Goal: Use online tool/utility: Utilize a website feature to perform a specific function

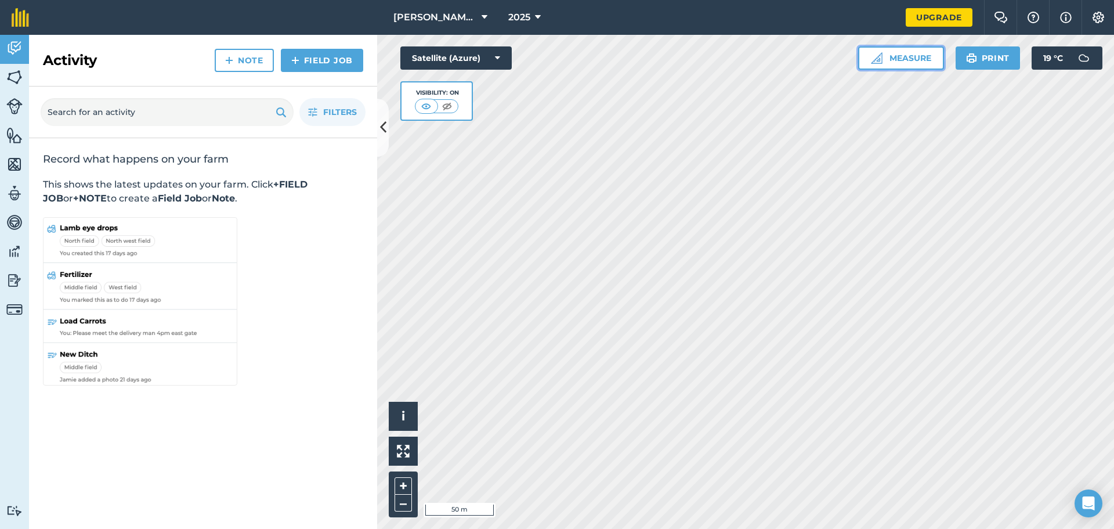
click at [905, 55] on button "Measure" at bounding box center [901, 57] width 86 height 23
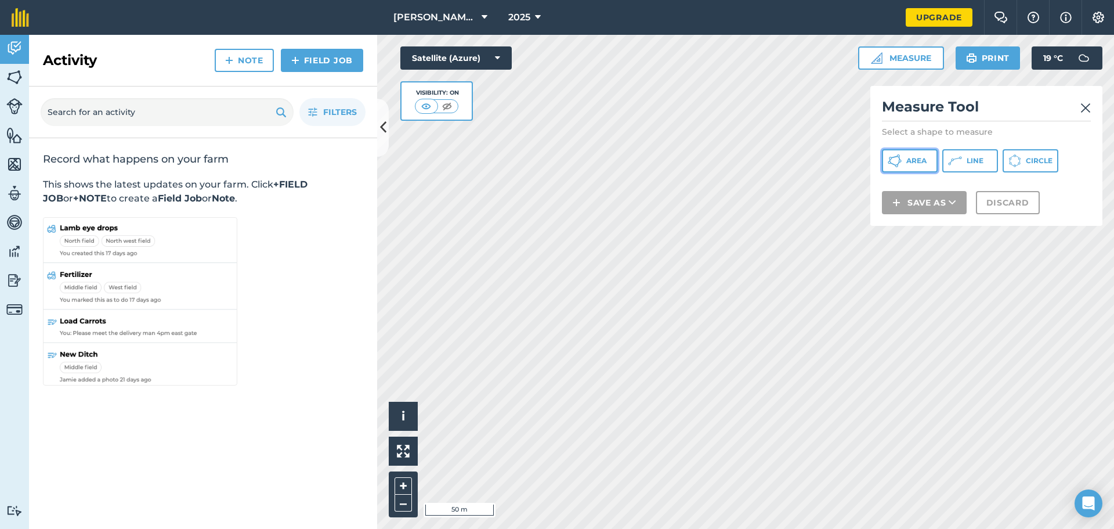
click at [915, 158] on span "Area" at bounding box center [917, 160] width 20 height 9
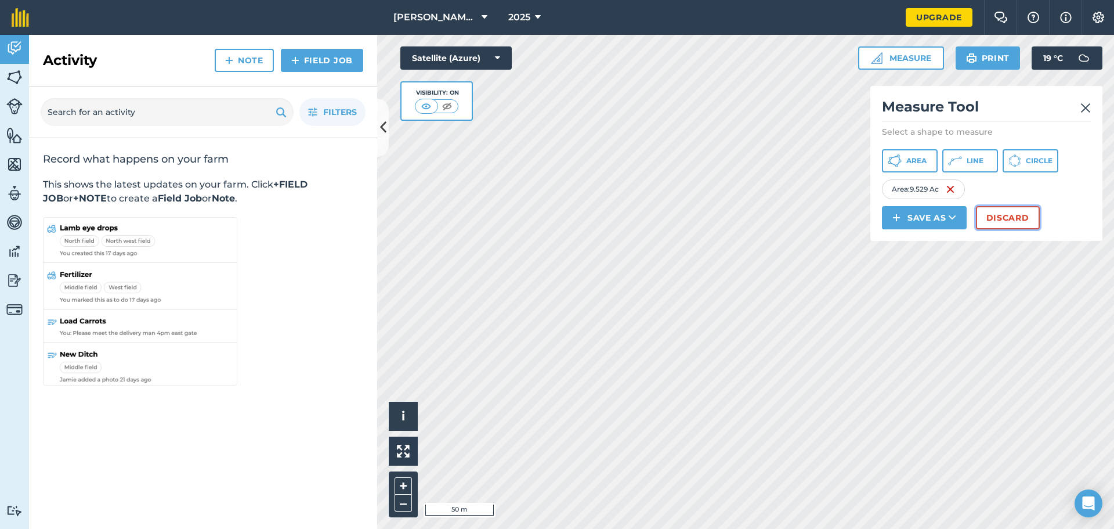
click at [1002, 215] on button "Discard" at bounding box center [1008, 217] width 64 height 23
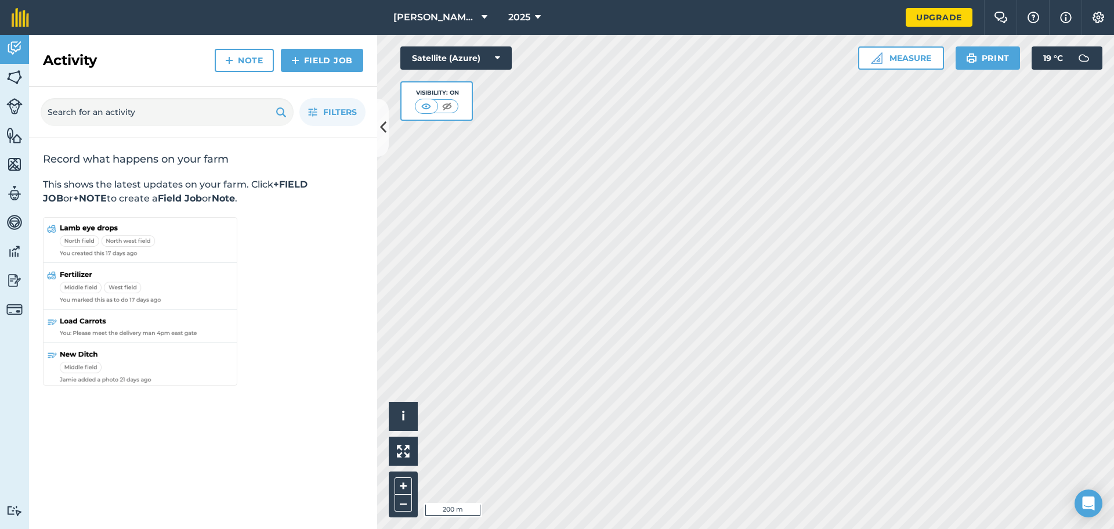
click at [619, 27] on div "[PERSON_NAME] Farm 2025 Upgrade Farm Chat Help Info Settings Map printing is no…" at bounding box center [557, 264] width 1114 height 529
click at [914, 59] on button "Measure" at bounding box center [901, 57] width 86 height 23
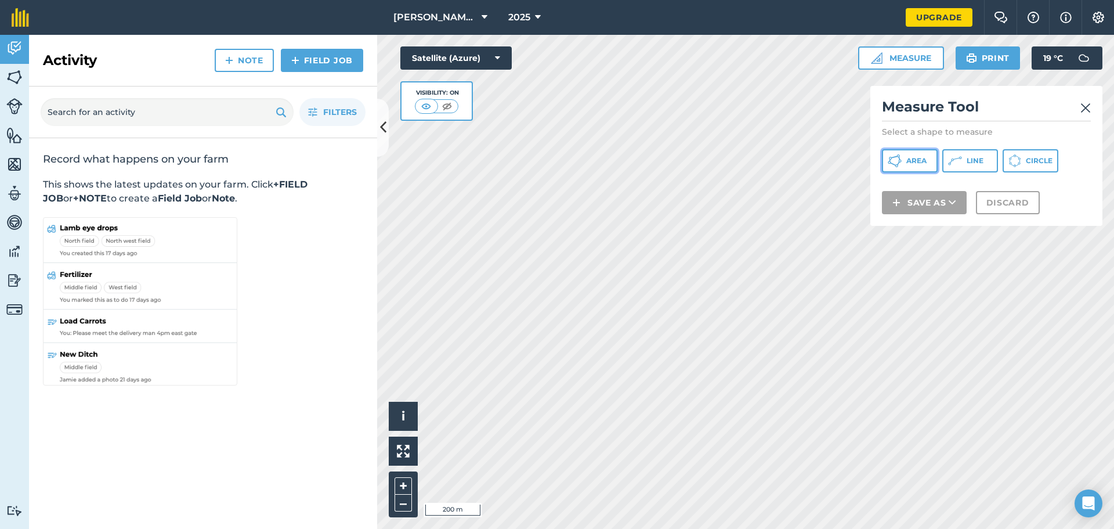
click at [919, 163] on span "Area" at bounding box center [917, 160] width 20 height 9
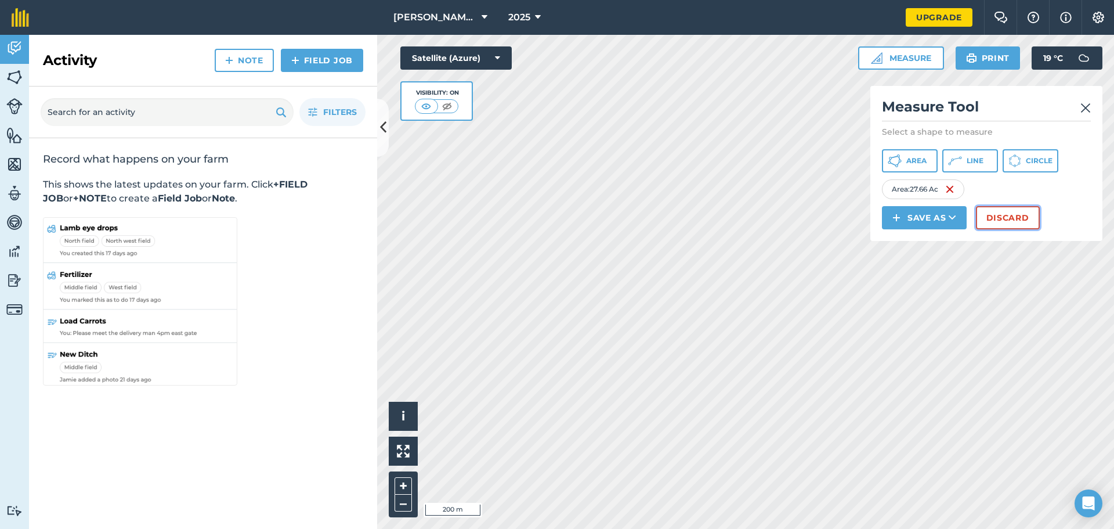
click at [995, 220] on button "Discard" at bounding box center [1008, 217] width 64 height 23
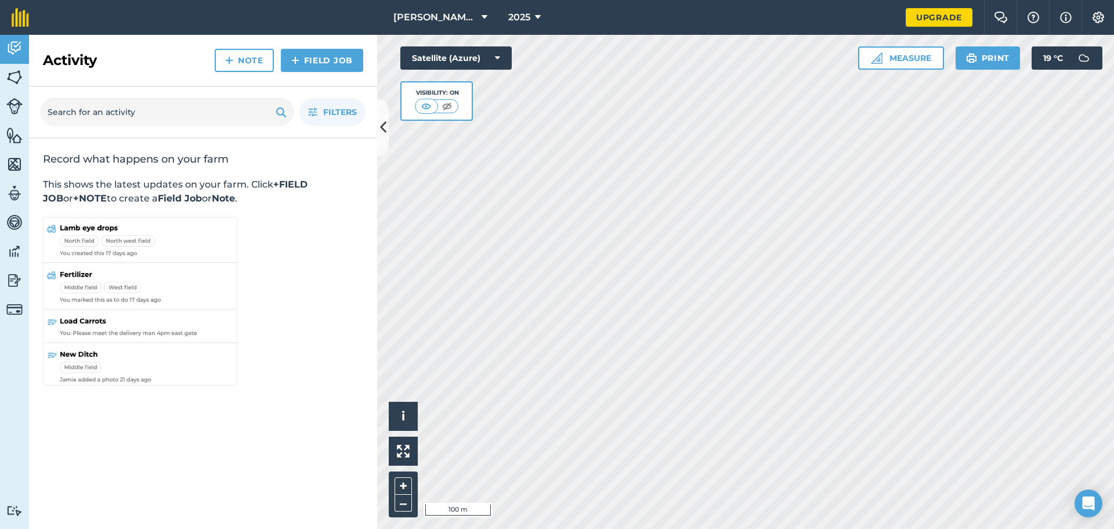
click at [481, 118] on div "Click to start drawing i © 2025 TomTom, Microsoft 100 m + – Satellite (Azure) V…" at bounding box center [745, 282] width 737 height 494
click at [327, 221] on div "Activity Fields Livestock Features Maps Team Vehicles Data Reporting Billing Tu…" at bounding box center [557, 282] width 1114 height 494
click at [913, 57] on button "Measure" at bounding box center [901, 57] width 86 height 23
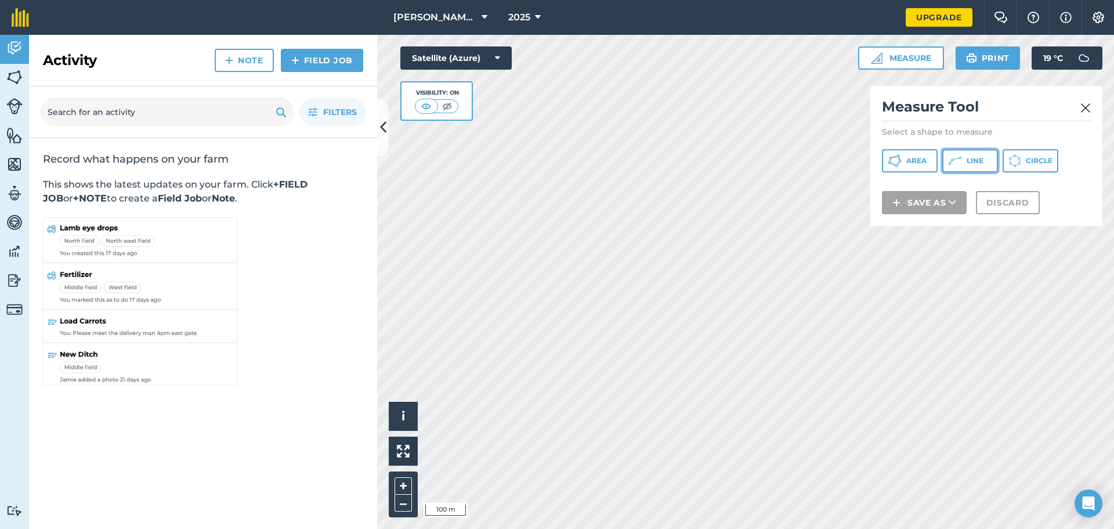
click at [970, 162] on span "Line" at bounding box center [975, 160] width 17 height 9
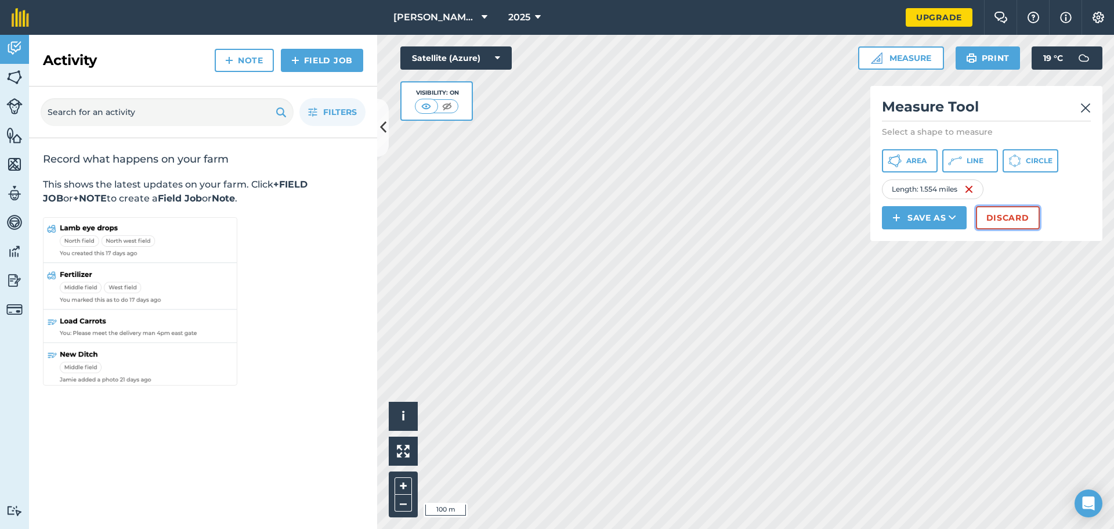
click at [996, 217] on button "Discard" at bounding box center [1008, 217] width 64 height 23
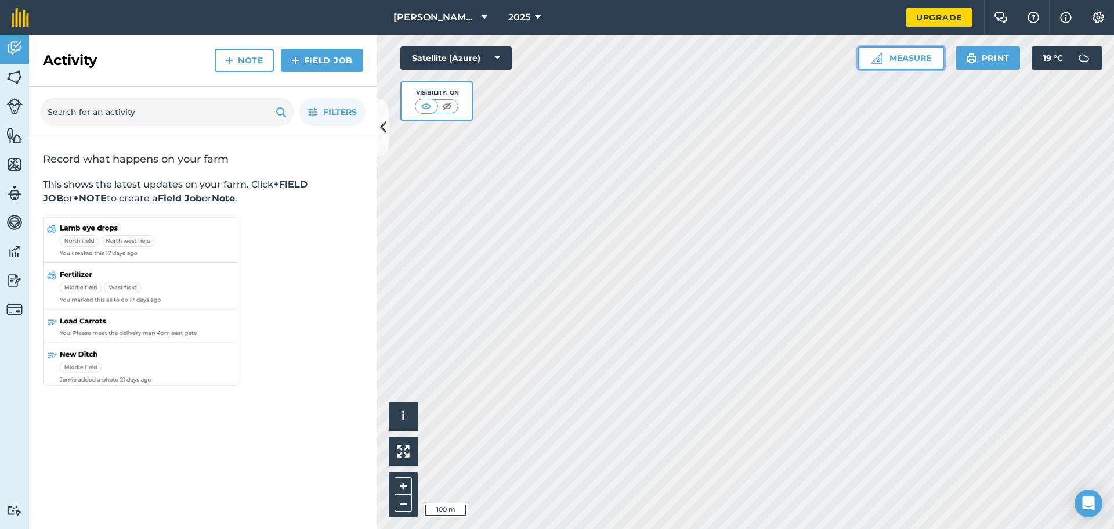
click at [908, 60] on button "Measure" at bounding box center [901, 57] width 86 height 23
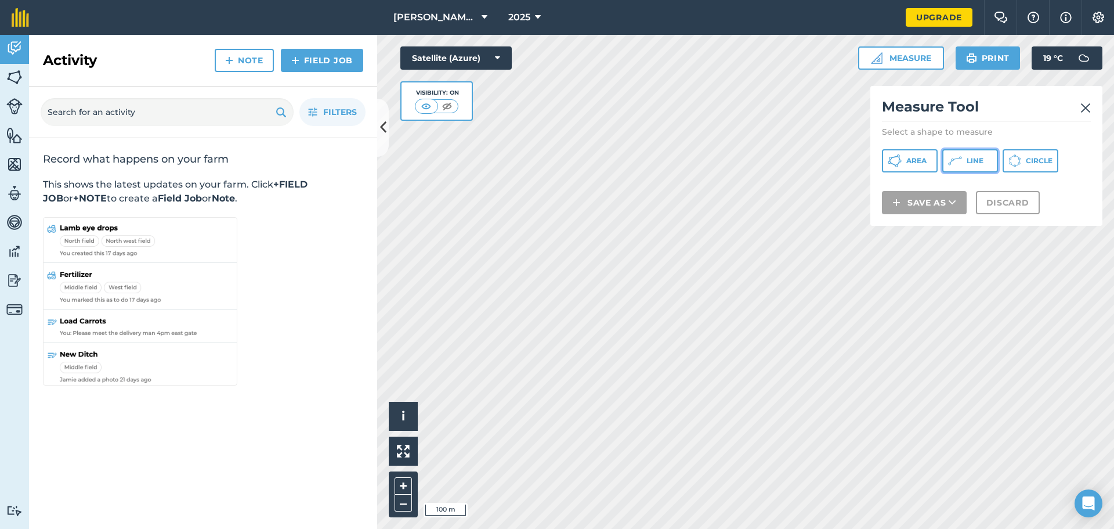
click at [967, 161] on span "Line" at bounding box center [975, 160] width 17 height 9
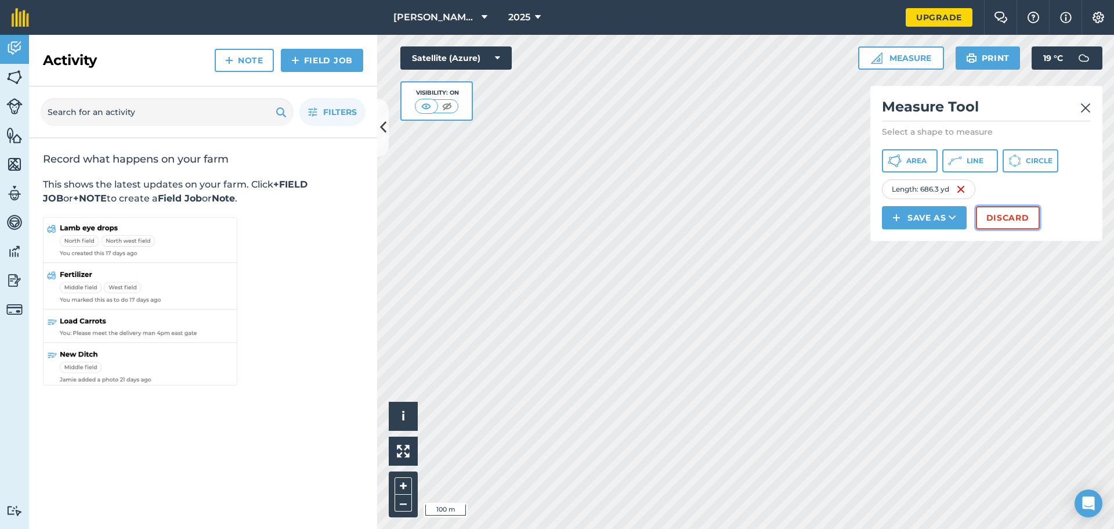
click at [993, 215] on button "Discard" at bounding box center [1008, 217] width 64 height 23
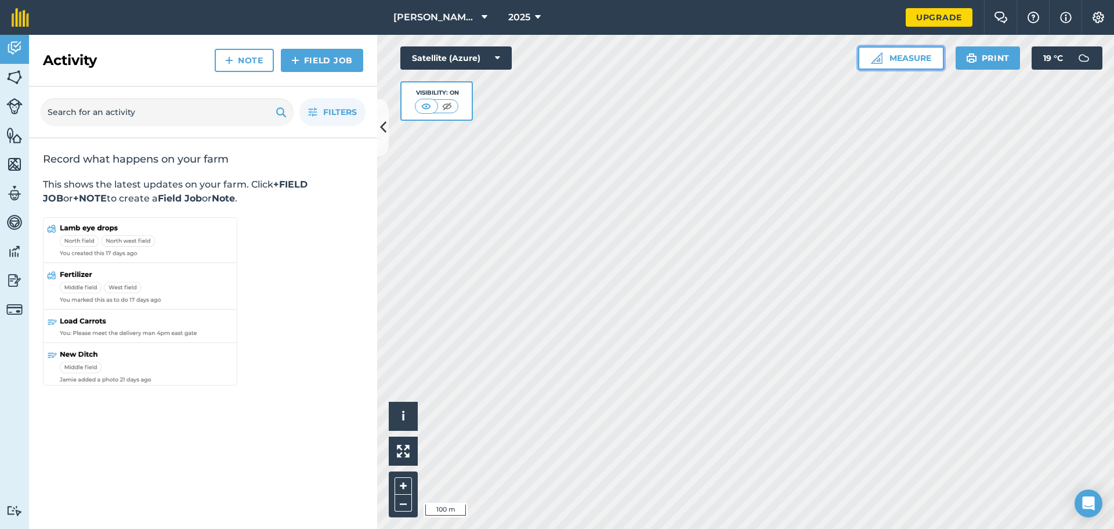
click at [905, 55] on button "Measure" at bounding box center [901, 57] width 86 height 23
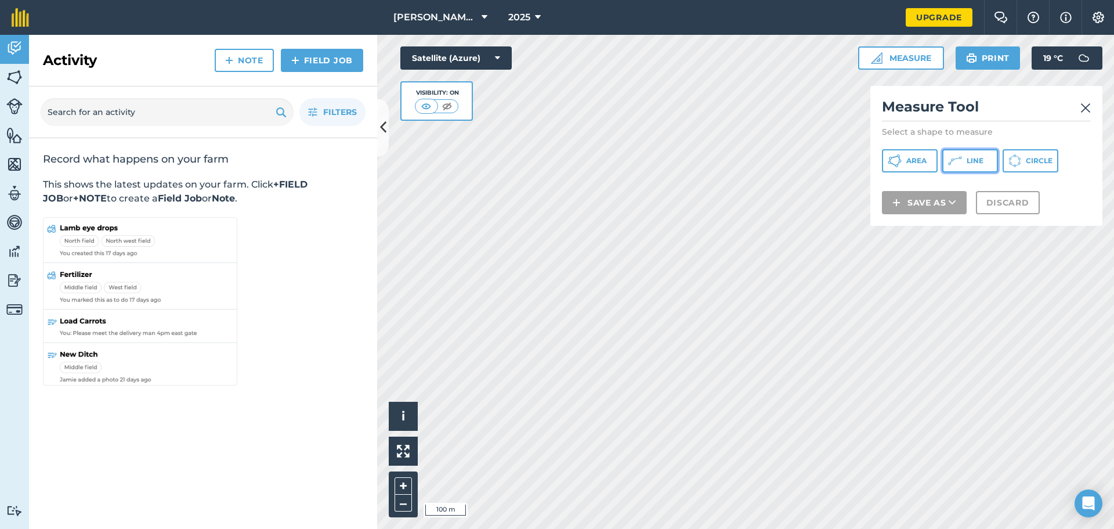
click at [980, 158] on span "Line" at bounding box center [975, 160] width 17 height 9
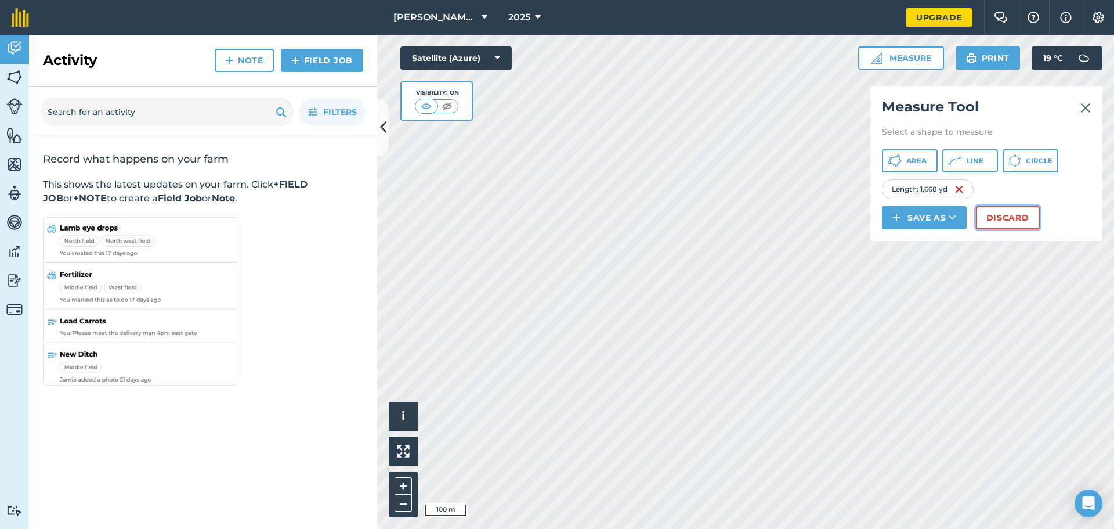
click at [1011, 218] on button "Discard" at bounding box center [1008, 217] width 64 height 23
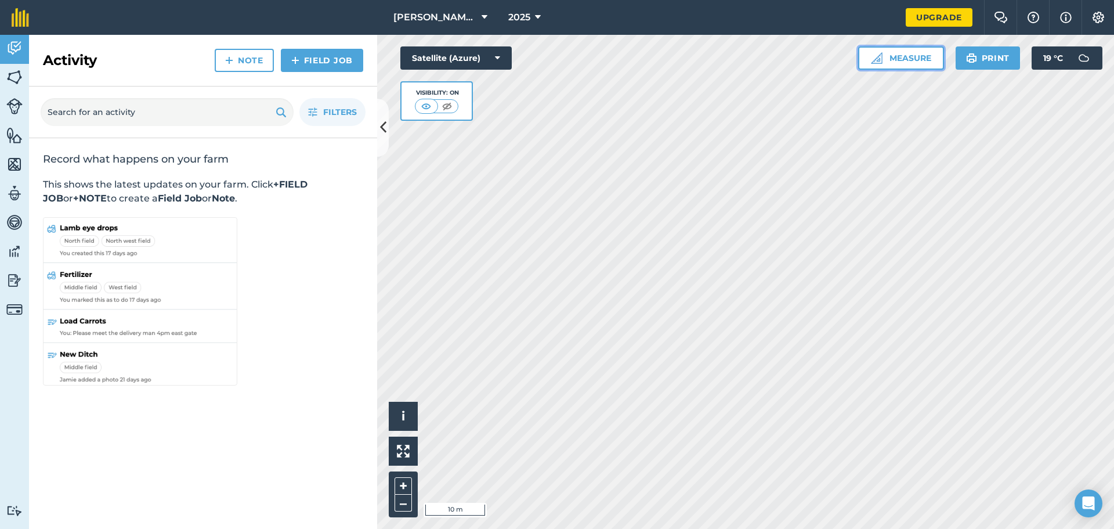
click at [928, 59] on button "Measure" at bounding box center [901, 57] width 86 height 23
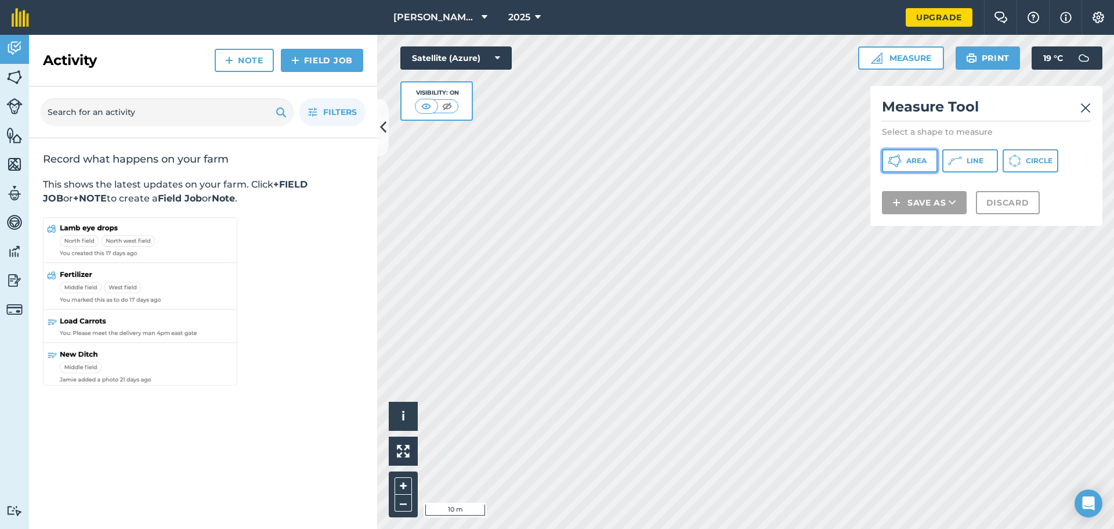
click at [911, 160] on span "Area" at bounding box center [917, 160] width 20 height 9
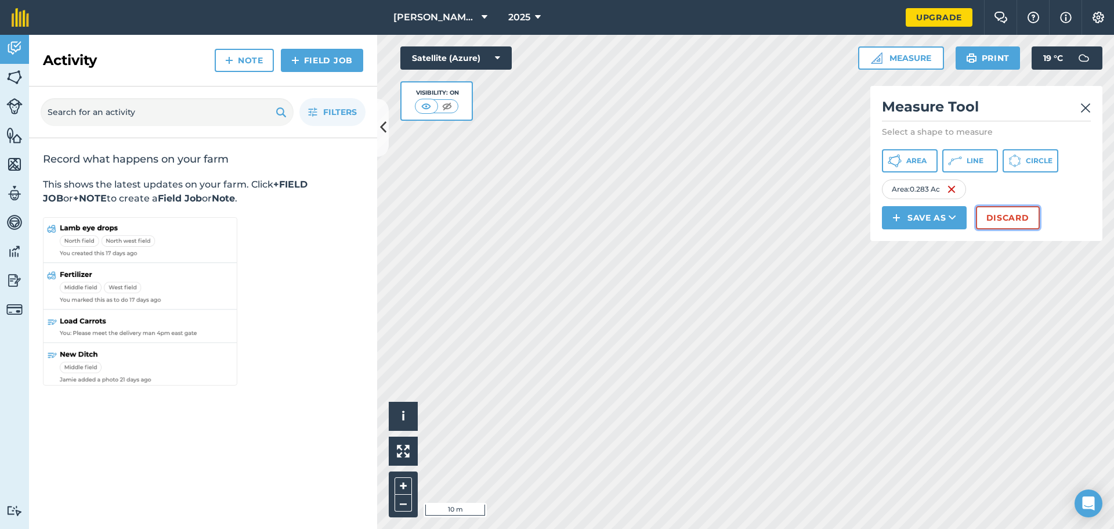
click at [1004, 223] on button "Discard" at bounding box center [1008, 217] width 64 height 23
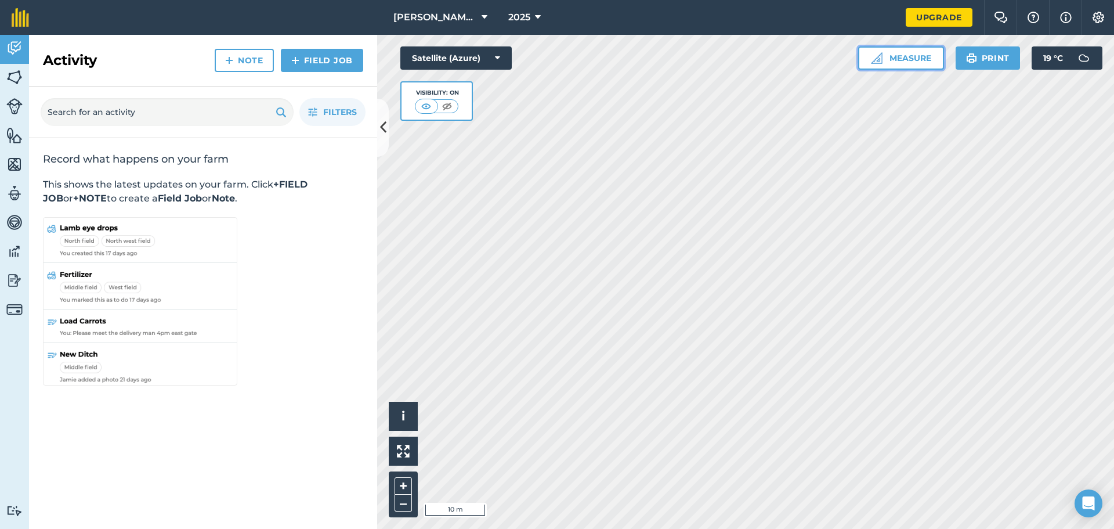
click at [909, 63] on button "Measure" at bounding box center [901, 57] width 86 height 23
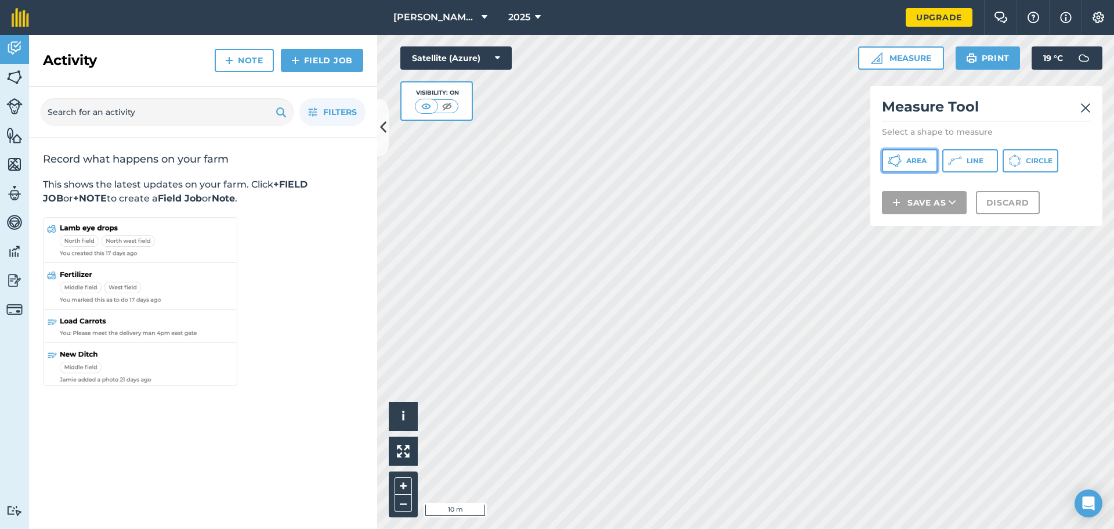
click at [923, 157] on span "Area" at bounding box center [917, 160] width 20 height 9
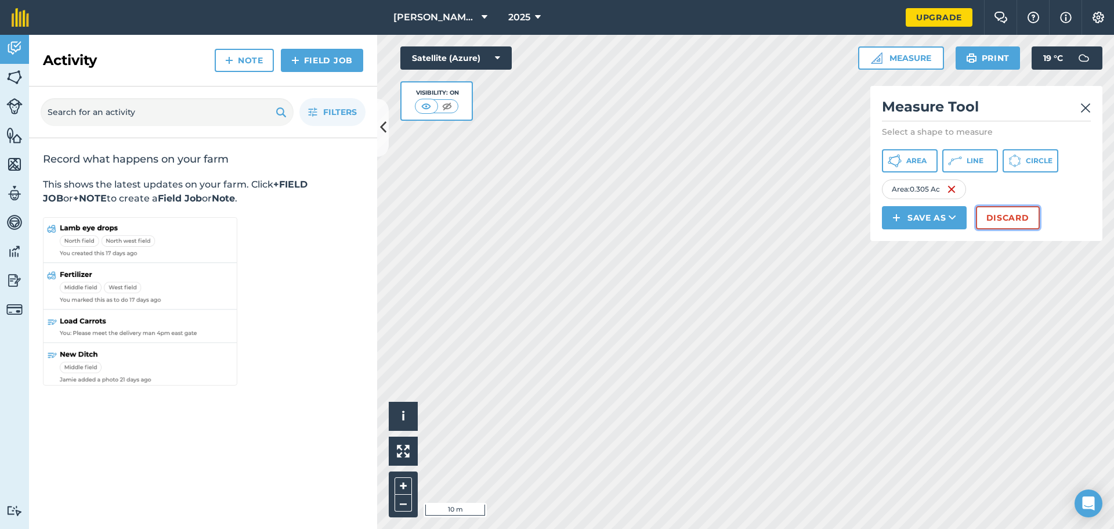
click at [1017, 214] on button "Discard" at bounding box center [1008, 217] width 64 height 23
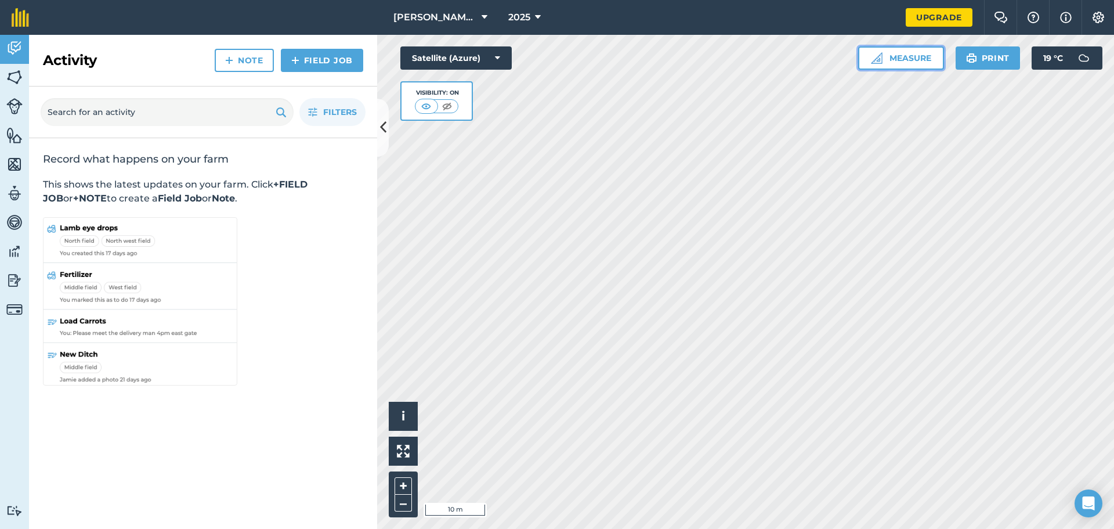
click at [896, 56] on button "Measure" at bounding box center [901, 57] width 86 height 23
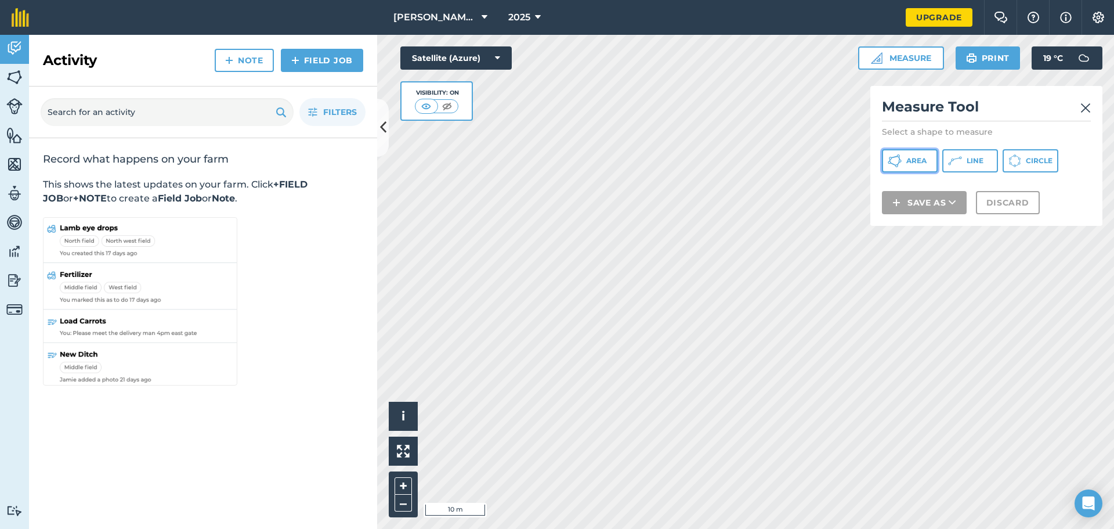
drag, startPoint x: 925, startPoint y: 163, endPoint x: 896, endPoint y: 179, distance: 33.3
click at [924, 163] on span "Area" at bounding box center [917, 160] width 20 height 9
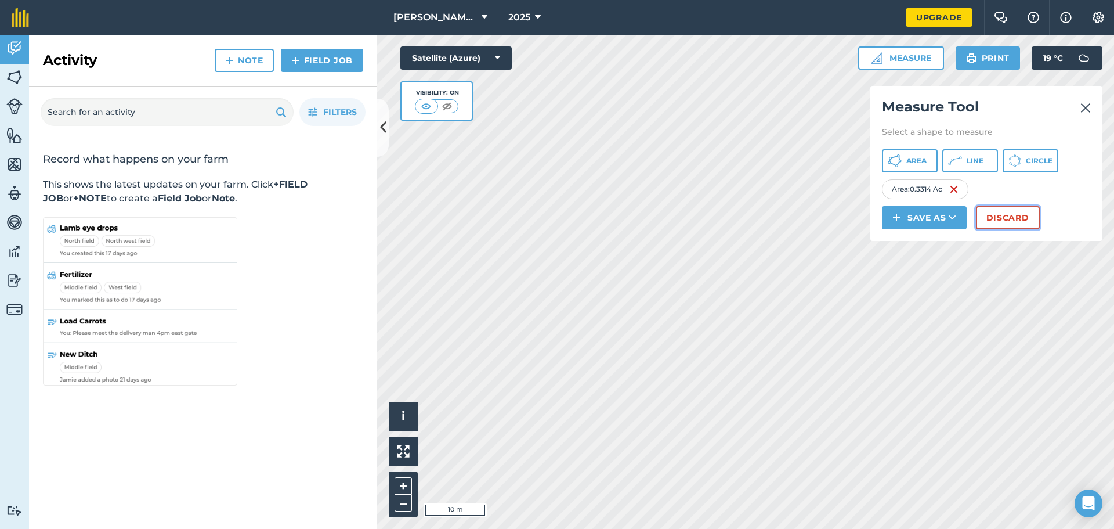
click at [1003, 211] on button "Discard" at bounding box center [1008, 217] width 64 height 23
